Goal: Information Seeking & Learning: Learn about a topic

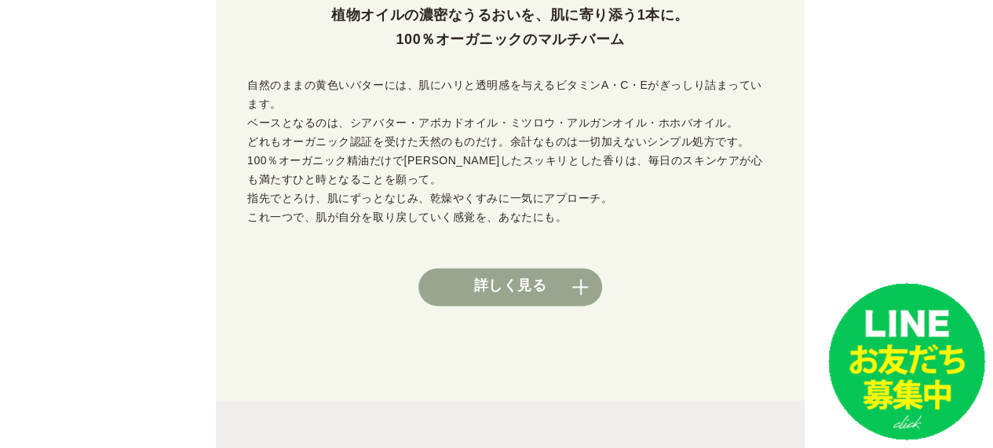
scroll to position [867, 0]
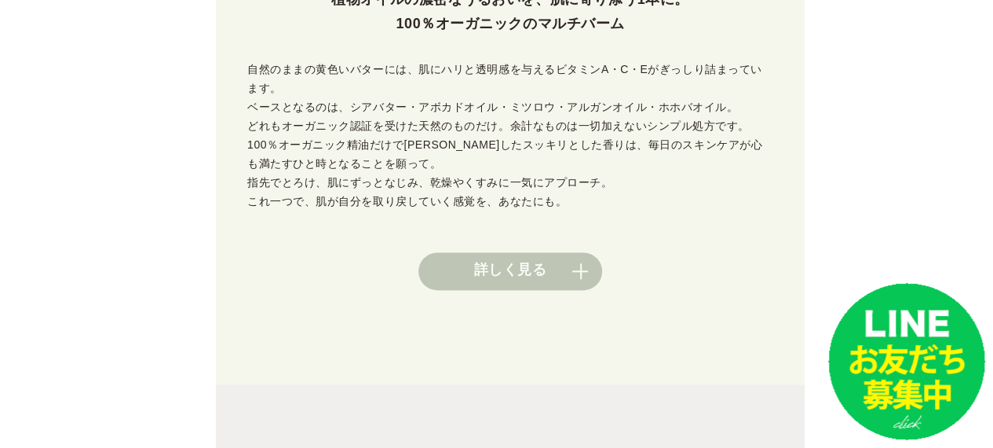
click at [503, 252] on link "詳しく見る" at bounding box center [510, 271] width 184 height 38
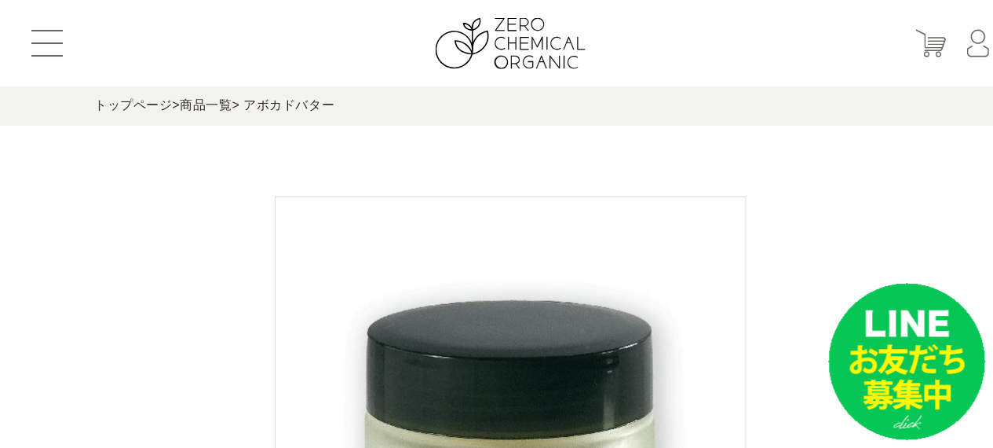
click at [489, 68] on header "はじめての方へ 商品一覧 定期お届けコース ショッピングガイド よくあるご質問 お問い合わせ 会員登録 マイページ カート ログイン パスワード発行" at bounding box center [510, 43] width 1021 height 86
click at [551, 49] on img at bounding box center [511, 43] width 150 height 51
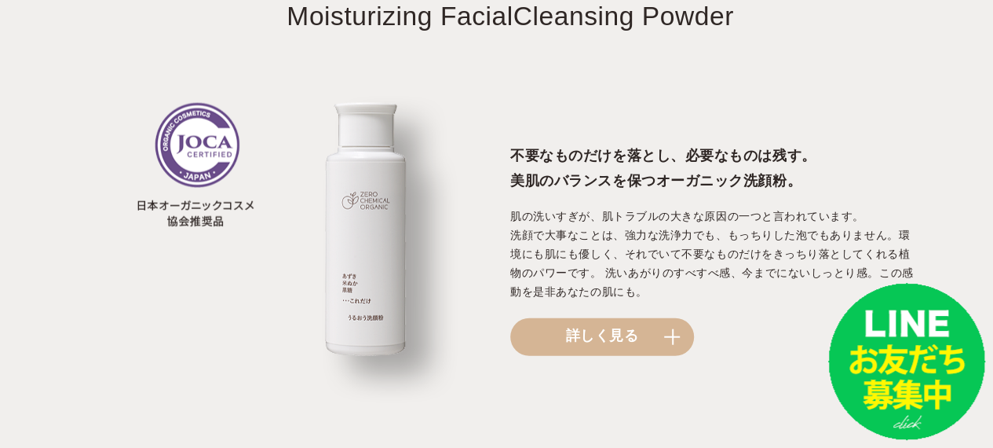
scroll to position [1734, 0]
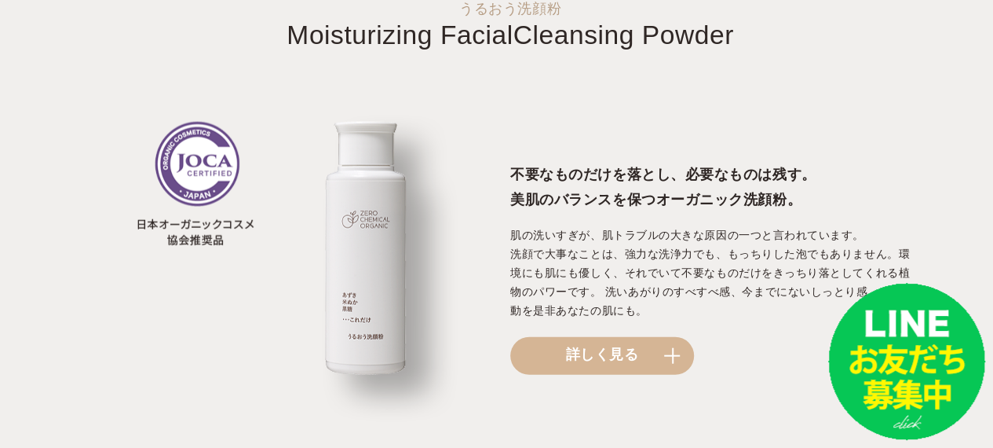
drag, startPoint x: 1003, startPoint y: 33, endPoint x: 1004, endPoint y: 134, distance: 101.3
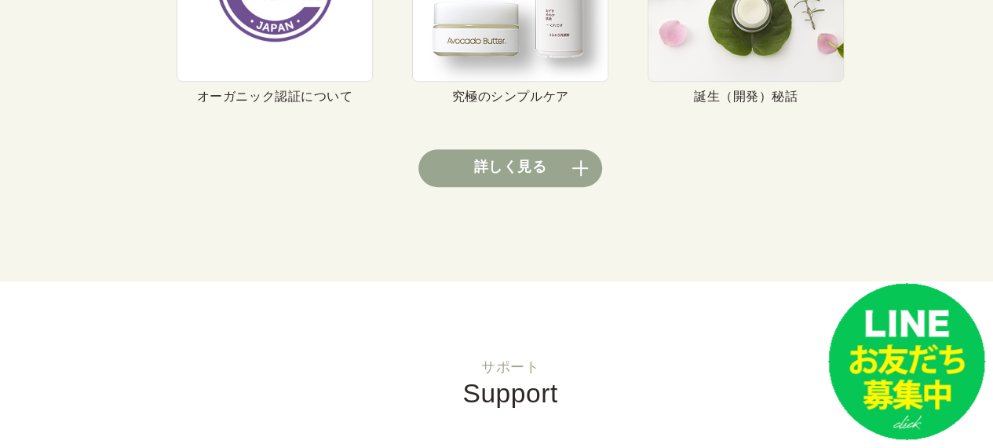
scroll to position [6210, 0]
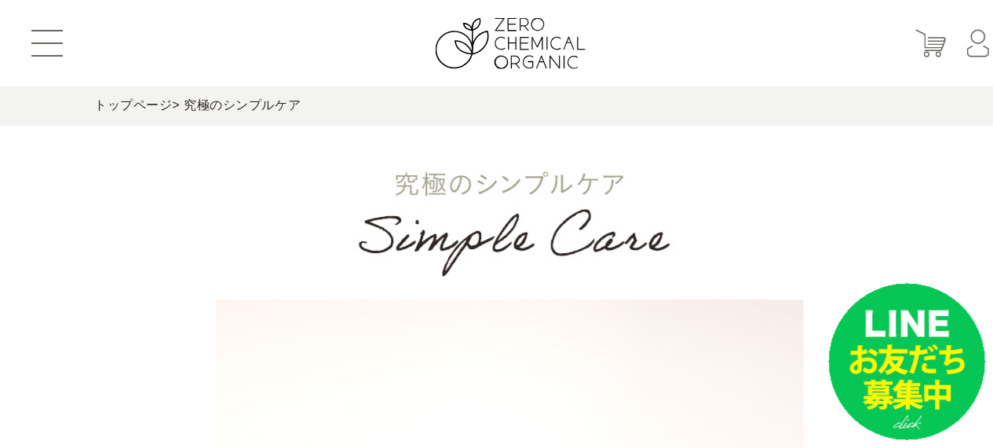
click at [44, 49] on button at bounding box center [46, 43] width 31 height 27
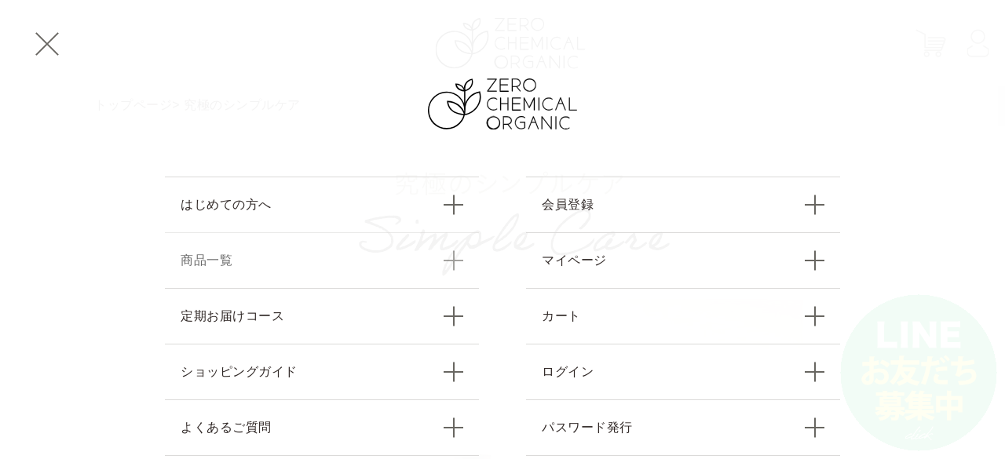
click at [348, 249] on link "商品一覧" at bounding box center [322, 260] width 314 height 56
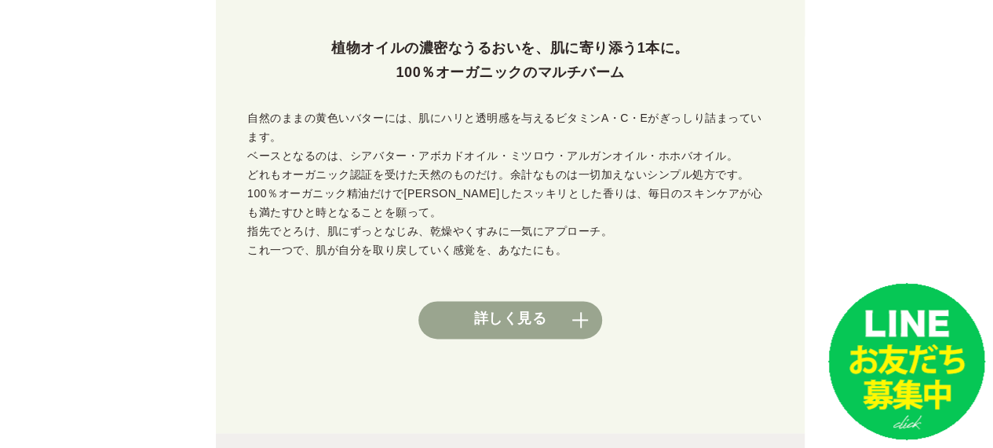
scroll to position [879, 0]
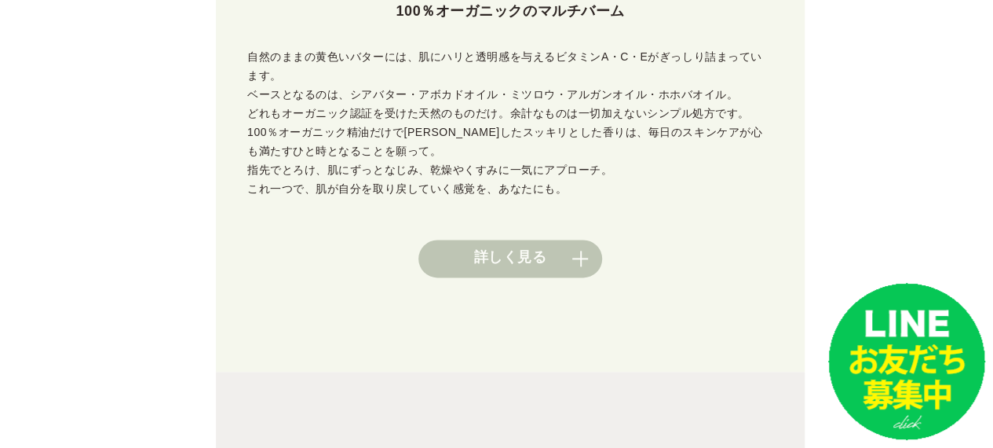
click at [506, 239] on link "詳しく見る" at bounding box center [510, 258] width 184 height 38
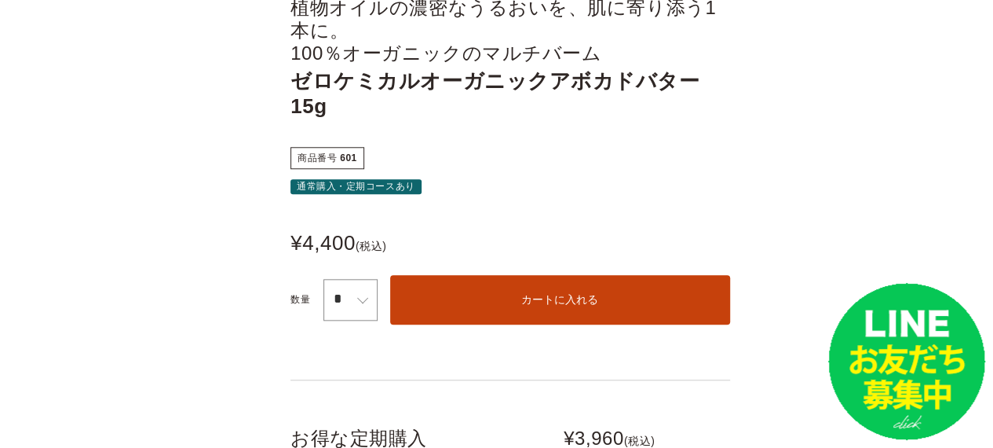
scroll to position [667, 0]
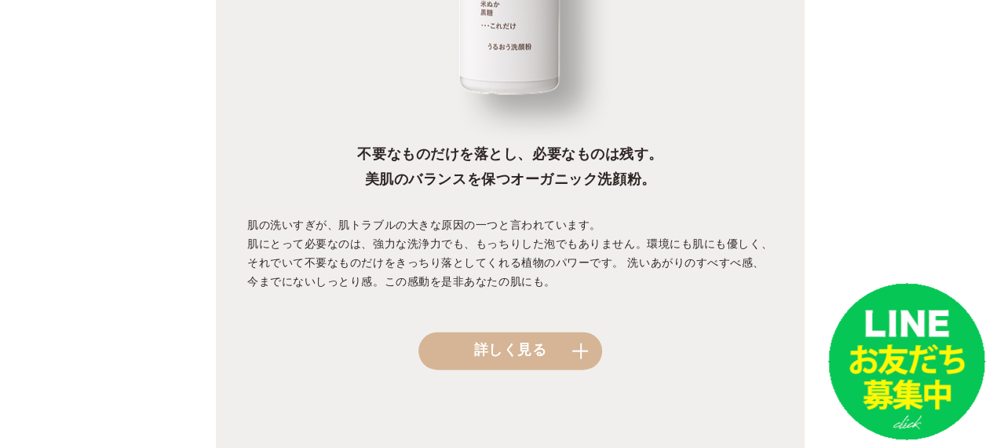
scroll to position [1699, 0]
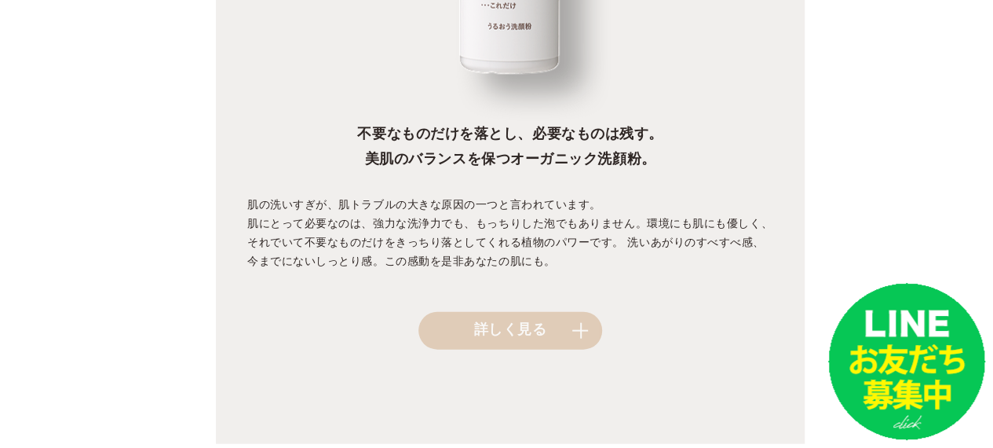
click at [561, 312] on link "詳しく見る" at bounding box center [510, 331] width 184 height 38
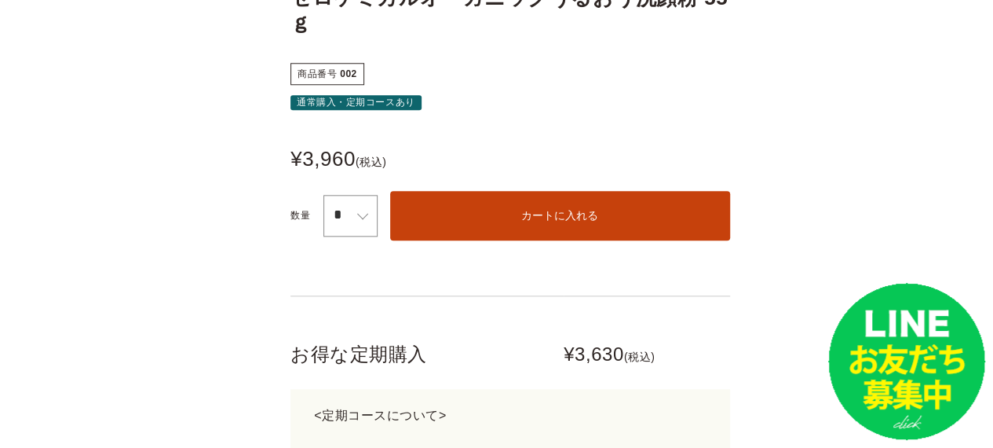
scroll to position [822, 0]
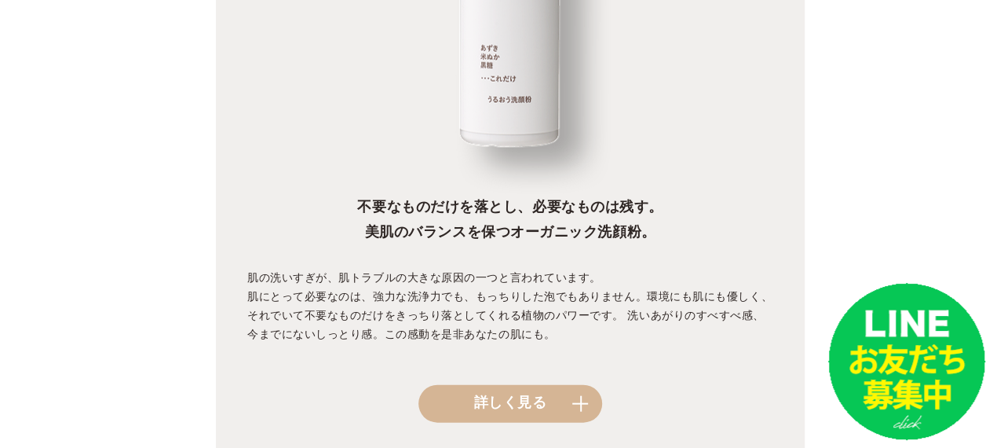
scroll to position [1622, 0]
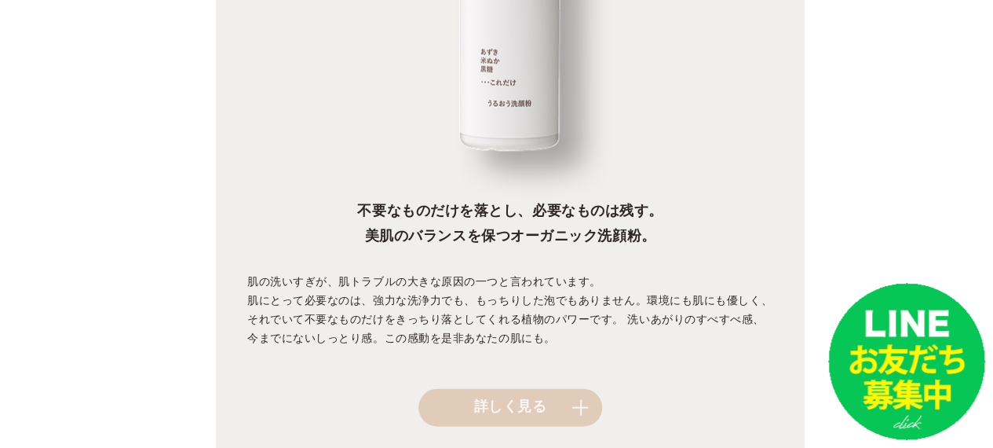
click at [528, 389] on link "詳しく見る" at bounding box center [510, 408] width 184 height 38
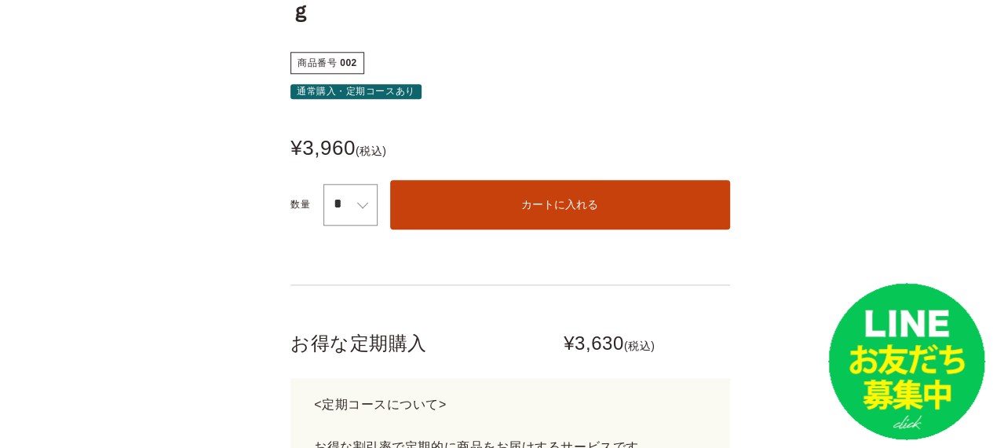
scroll to position [747, 0]
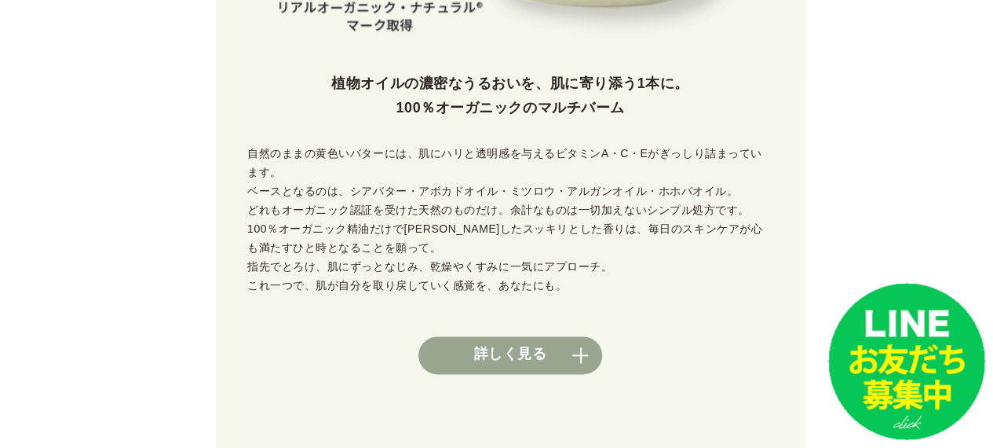
scroll to position [803, 0]
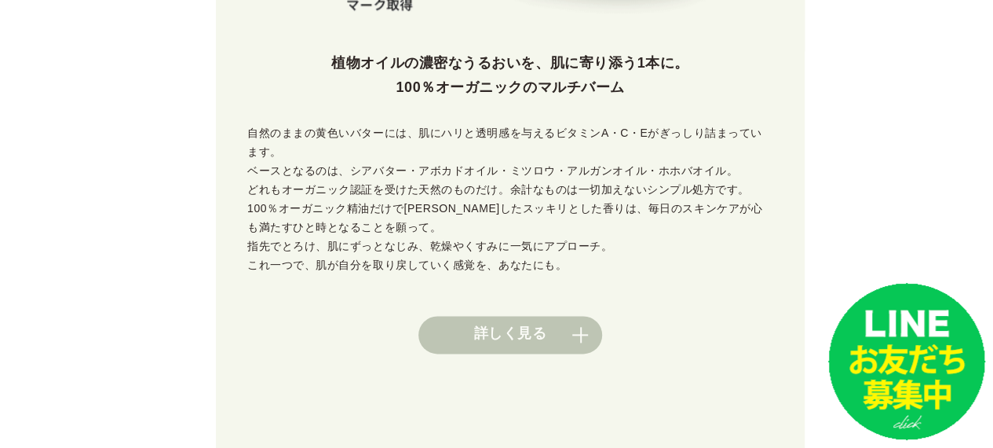
click at [565, 316] on link "詳しく見る" at bounding box center [510, 335] width 184 height 38
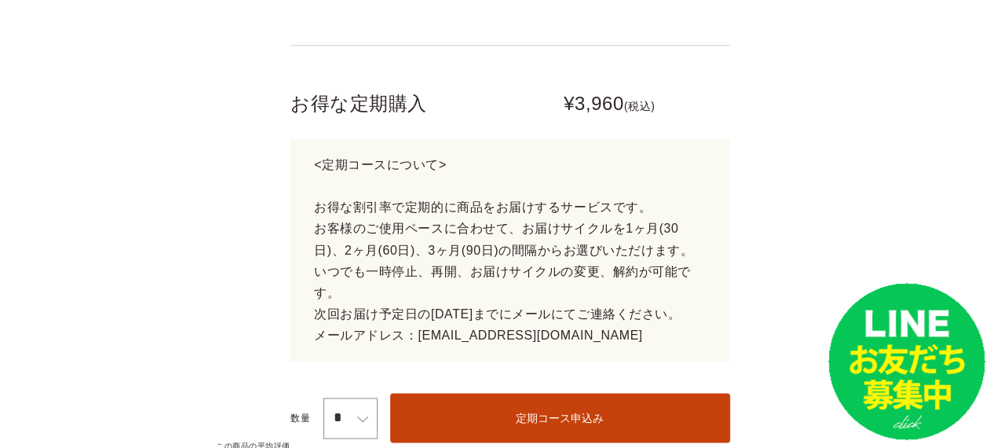
scroll to position [972, 0]
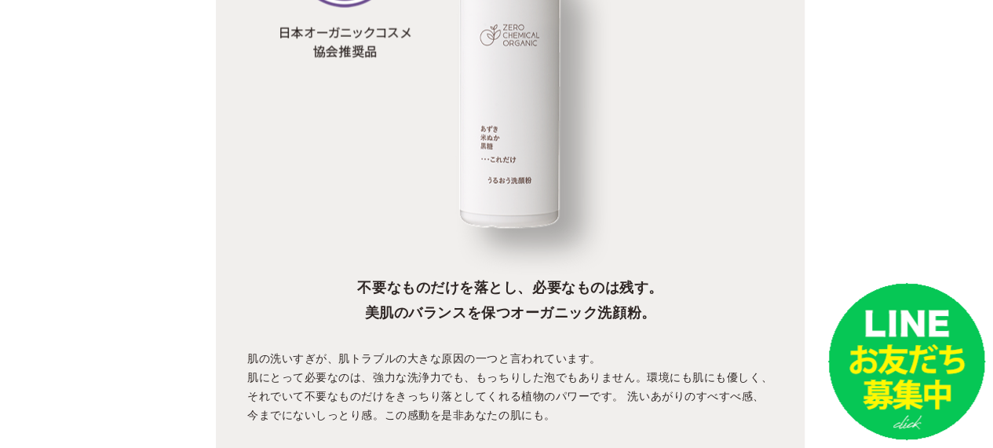
scroll to position [1577, 0]
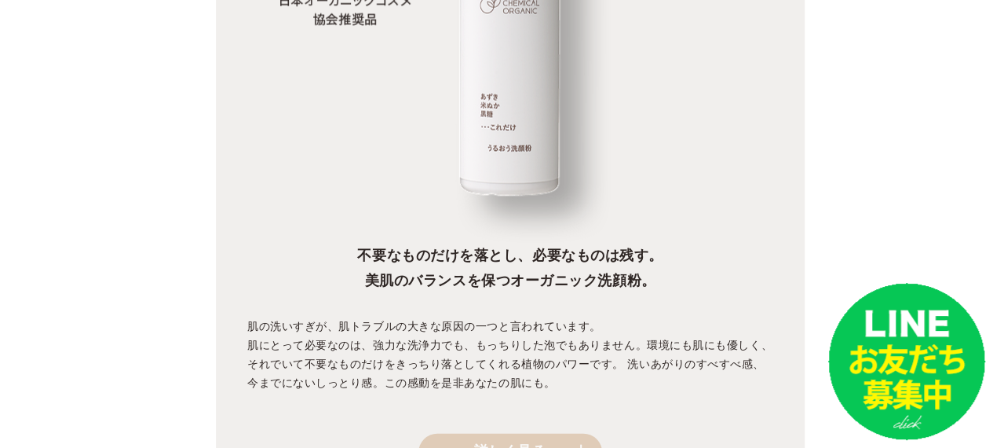
click at [550, 433] on link "詳しく見る" at bounding box center [510, 452] width 184 height 38
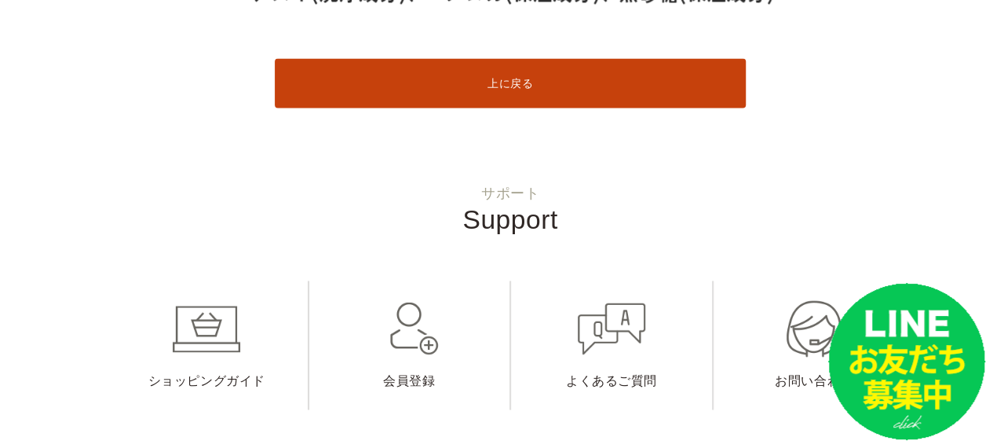
scroll to position [15897, 0]
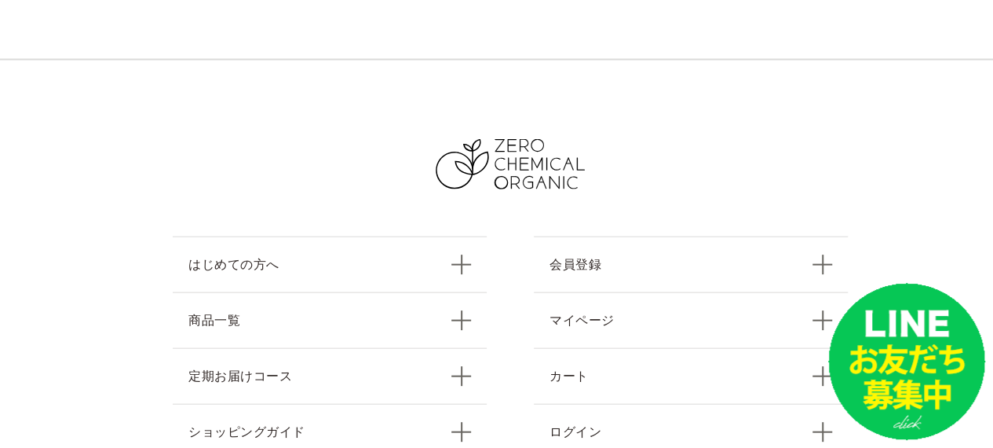
scroll to position [16559, 0]
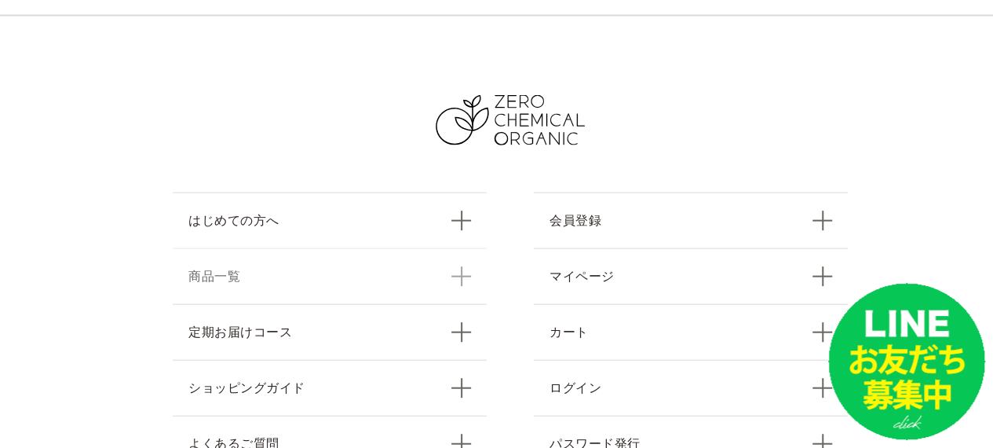
click at [248, 248] on link "商品一覧" at bounding box center [330, 276] width 314 height 56
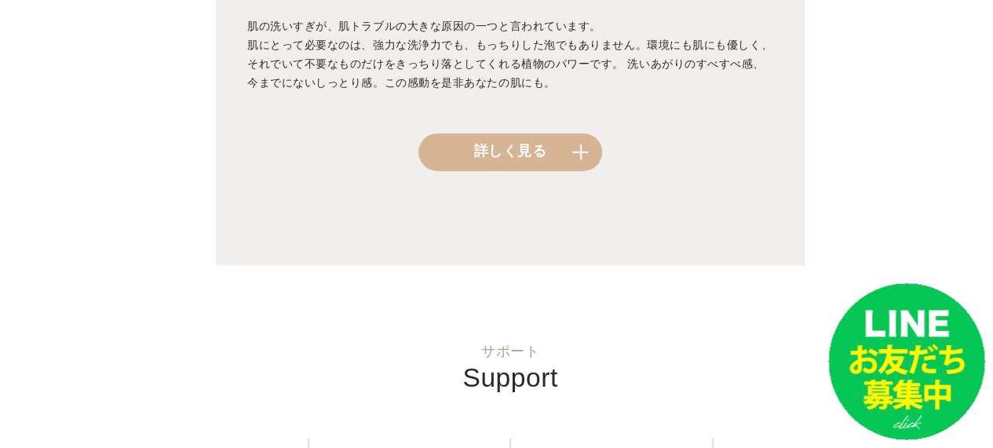
scroll to position [1902, 0]
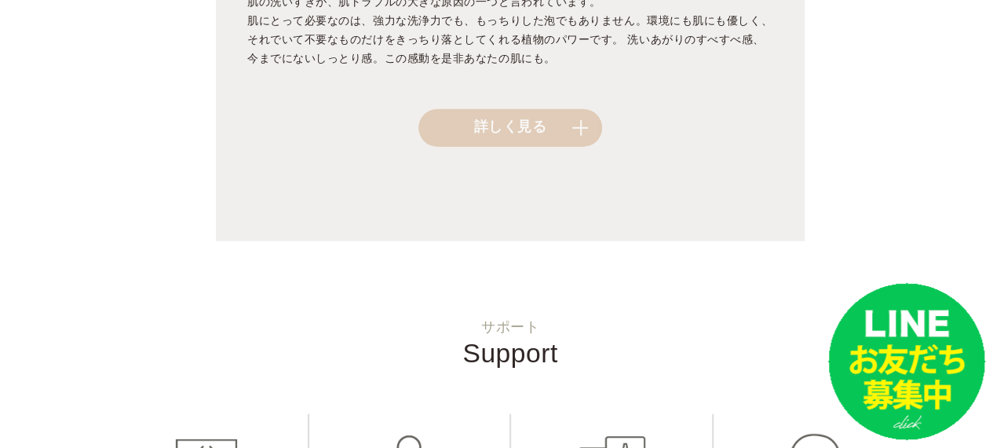
click at [579, 109] on link "詳しく見る" at bounding box center [510, 128] width 184 height 38
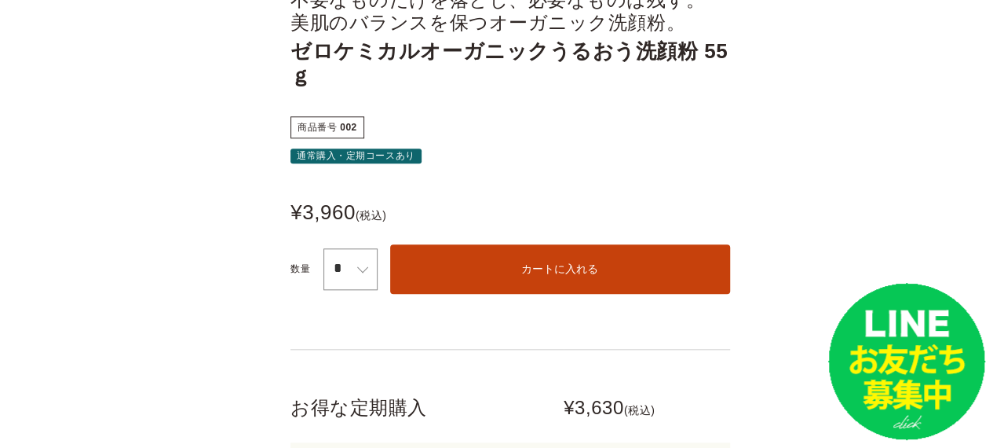
scroll to position [747, 0]
